Goal: Check status: Check status

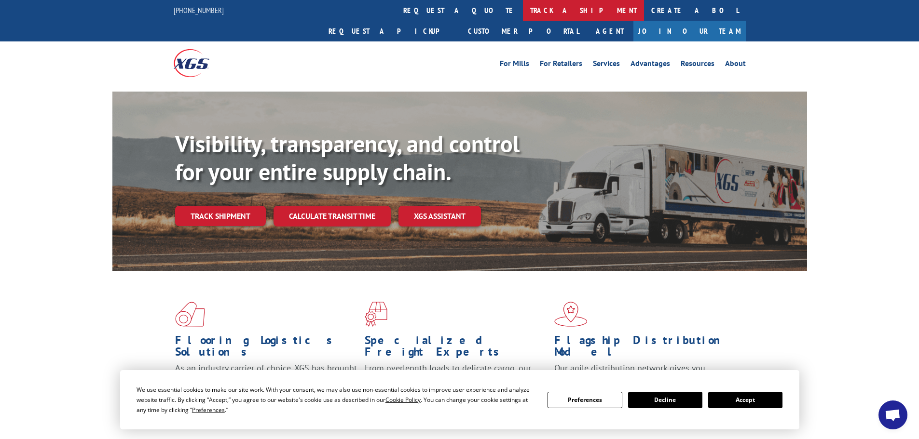
click at [523, 18] on link "track a shipment" at bounding box center [583, 10] width 121 height 21
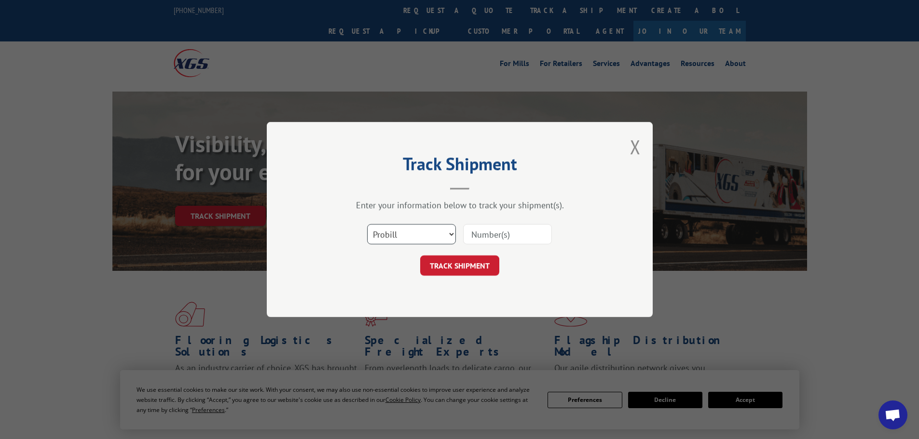
click at [432, 233] on select "Select category... Probill BOL PO" at bounding box center [411, 234] width 89 height 20
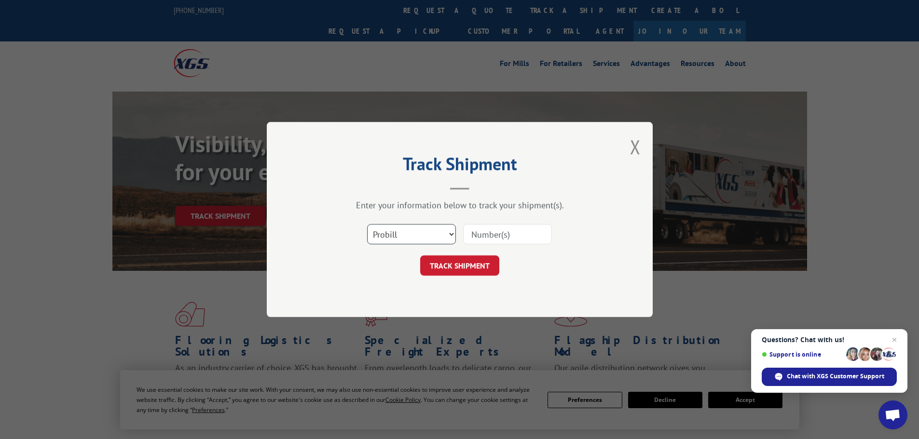
select select "bol"
click at [367, 224] on select "Select category... Probill BOL PO" at bounding box center [411, 234] width 89 height 20
click at [489, 230] on input at bounding box center [507, 234] width 89 height 20
paste input "15339872"
type input "15339872"
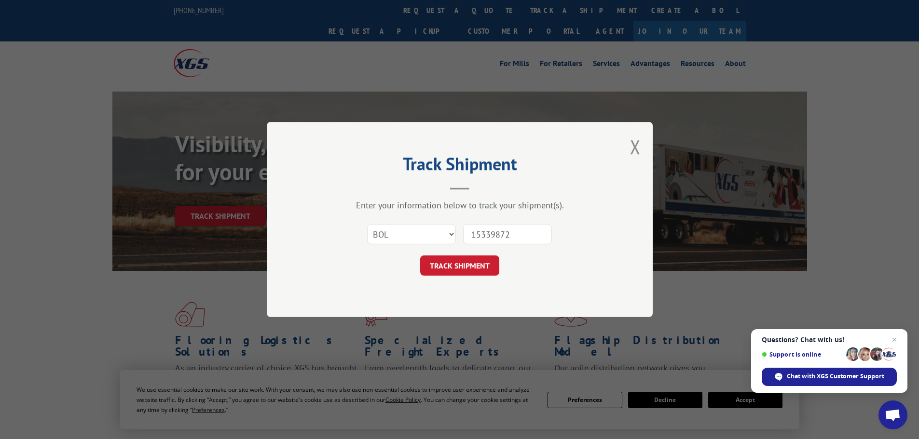
click at [490, 247] on div "Select category... Probill BOL PO 15339872" at bounding box center [459, 234] width 289 height 32
click at [485, 260] on button "TRACK SHIPMENT" at bounding box center [459, 266] width 79 height 20
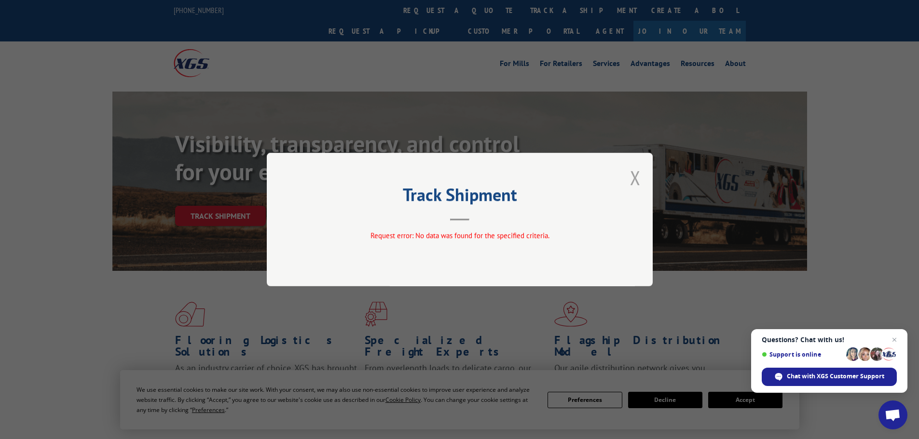
click at [637, 181] on button "Close modal" at bounding box center [635, 178] width 11 height 26
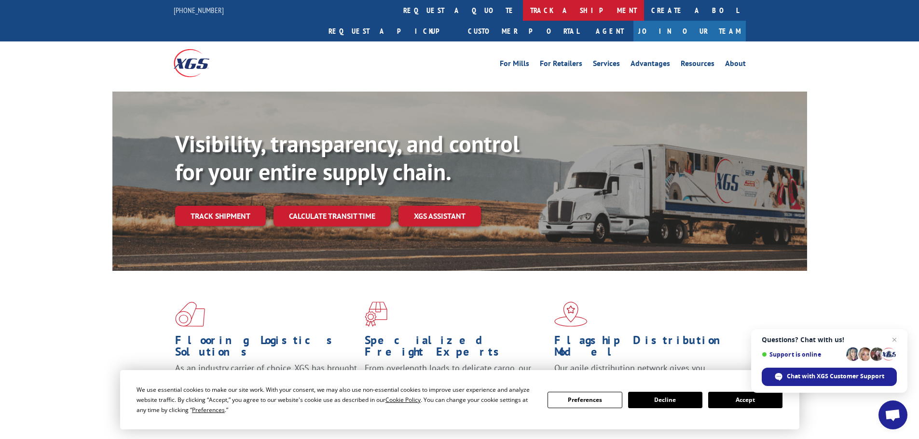
click at [523, 10] on link "track a shipment" at bounding box center [583, 10] width 121 height 21
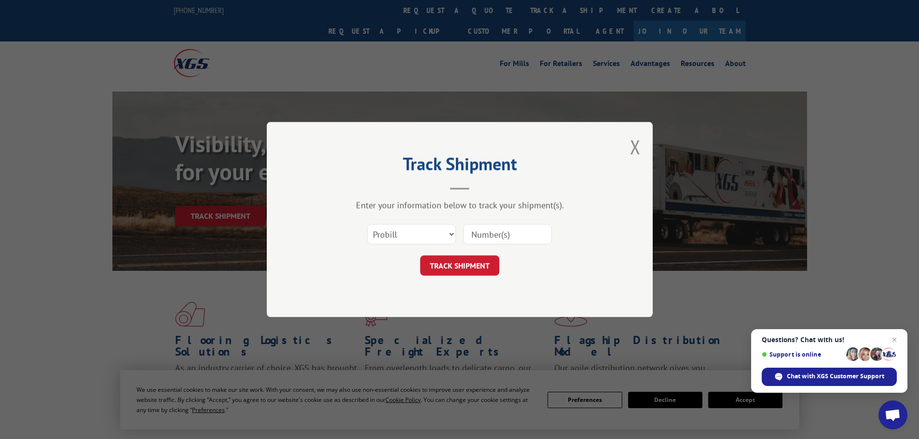
paste input "15339872"
type input "15339872"
click at [471, 271] on button "TRACK SHIPMENT" at bounding box center [459, 266] width 79 height 20
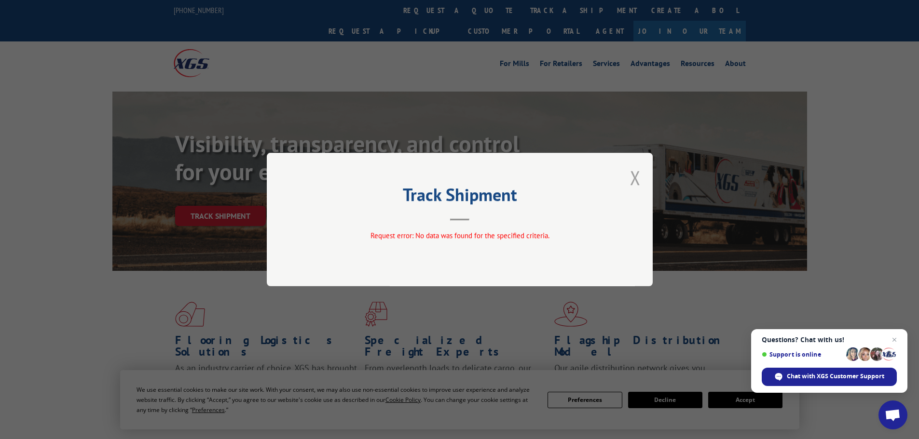
click at [633, 177] on button "Close modal" at bounding box center [635, 178] width 11 height 26
